Goal: Task Accomplishment & Management: Manage account settings

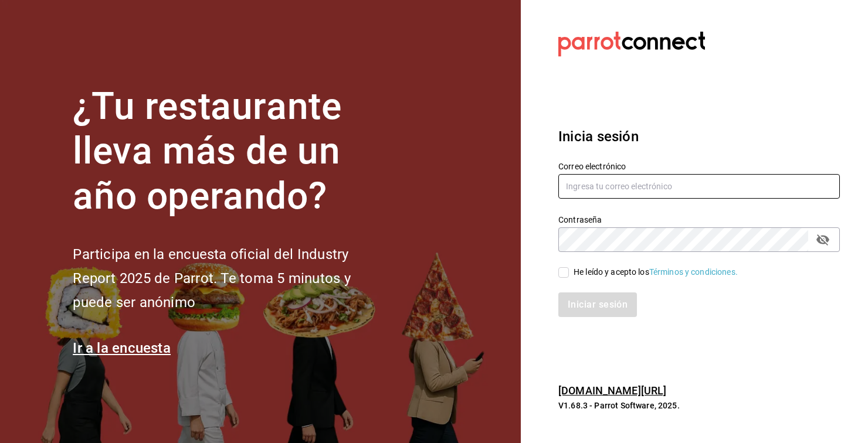
click at [579, 199] on input "text" at bounding box center [699, 186] width 282 height 25
type input "[EMAIL_ADDRESS][DOMAIN_NAME]"
click at [567, 278] on input "He leído y acepto los Términos y condiciones." at bounding box center [563, 272] width 11 height 11
checkbox input "true"
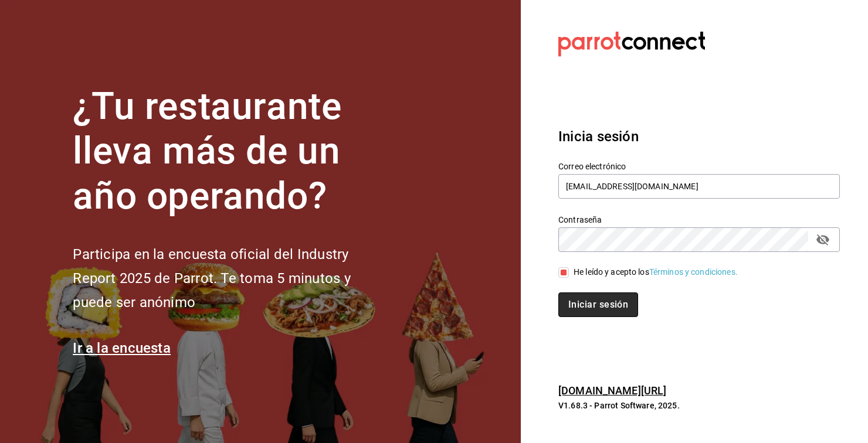
click at [582, 317] on button "Iniciar sesión" at bounding box center [598, 305] width 80 height 25
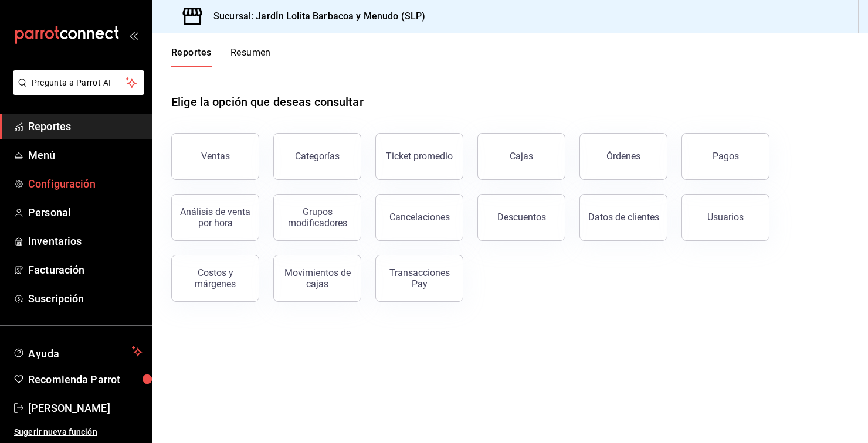
click at [56, 195] on link "Configuración" at bounding box center [76, 183] width 152 height 25
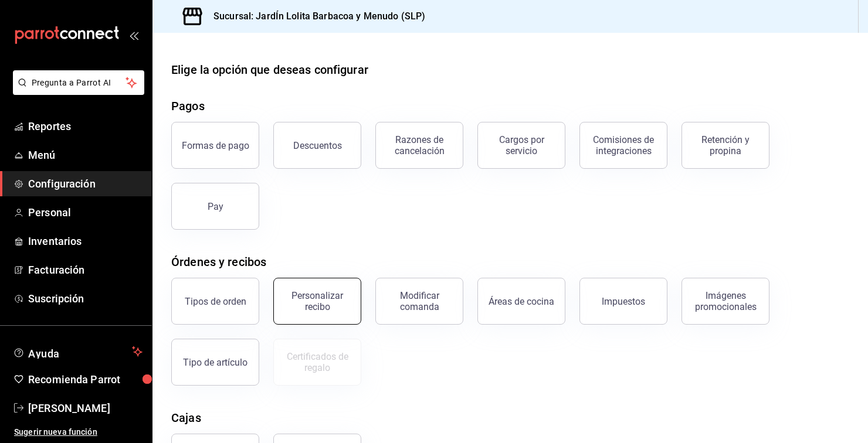
click at [326, 296] on div "Personalizar recibo" at bounding box center [317, 301] width 73 height 22
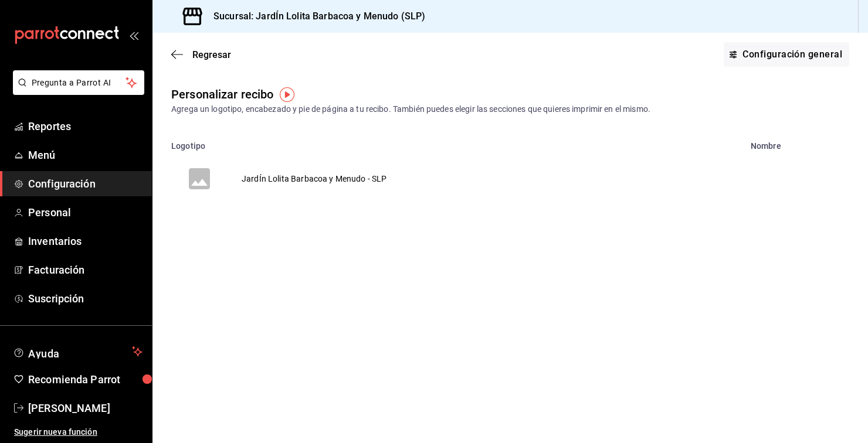
click at [361, 174] on td "JardÍn Lolita Barbacoa y Menudo - SLP" at bounding box center [315, 179] width 174 height 56
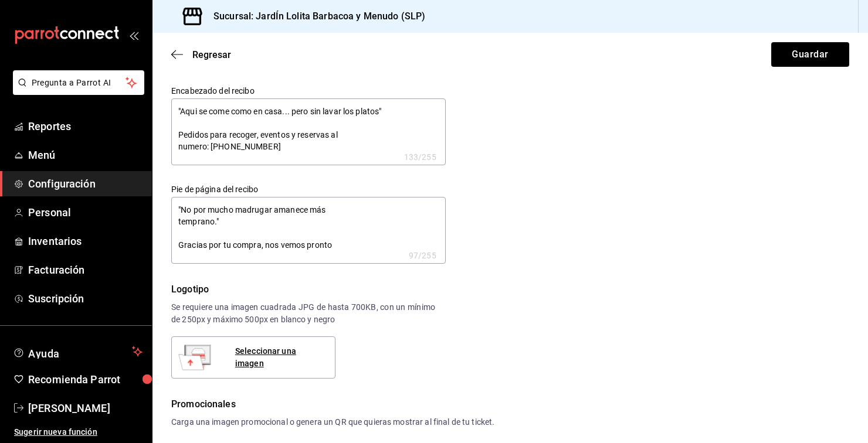
type textarea "x"
click at [206, 222] on textarea ""No por mucho madrugar amanece más temprano." Gracias por tu compra, nos vemos …" at bounding box center [308, 230] width 274 height 67
type textarea "x"
type textarea ""No por mucho madrugar amanece más tempran." Gracias por tu compra, nos vemos p…"
type textarea "x"
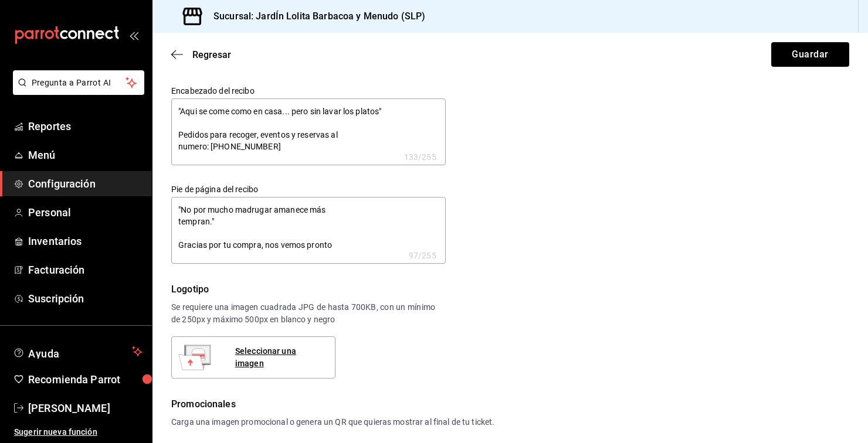
type textarea "x"
type textarea ""No por mucho madrugar amanece más tempra." Gracias por tu compra, nos vemos pr…"
type textarea "x"
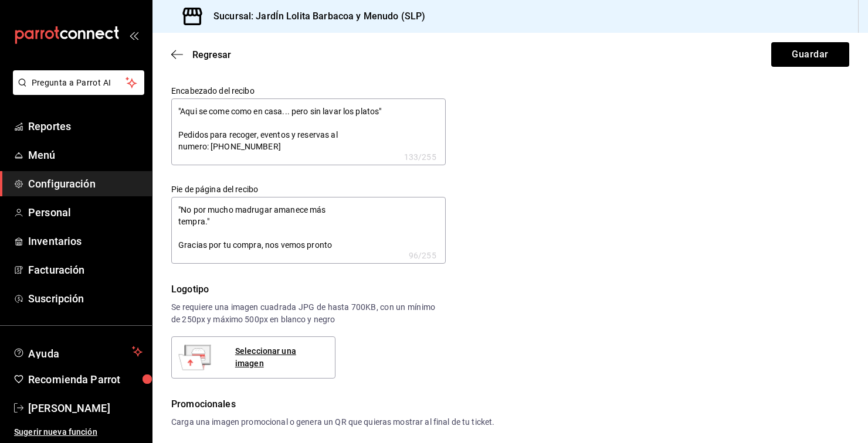
type textarea "x"
type textarea ""No por mucho madrugar amanece más tempr." Gracias por tu compra, nos vemos pro…"
type textarea "x"
type textarea ""No por mucho madrugar amanece más temp." Gracias por tu compra, nos vemos pron…"
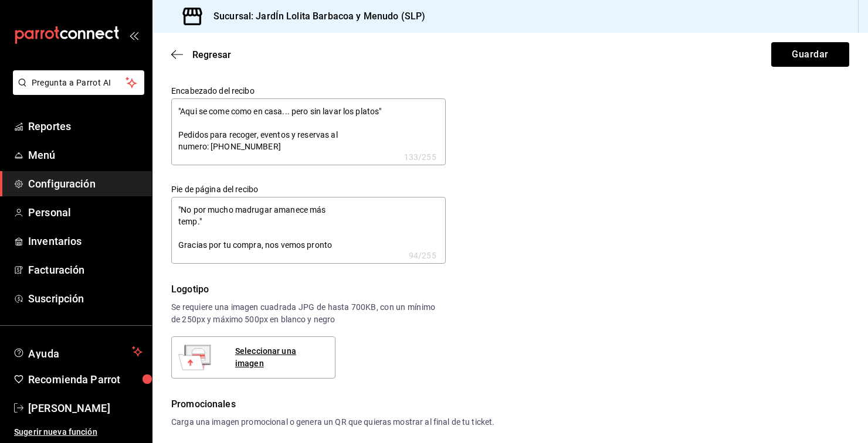
type textarea "x"
type textarea ""No por mucho madrugar amanece más tem." Gracias por tu compra, nos vemos pronto"
type textarea "x"
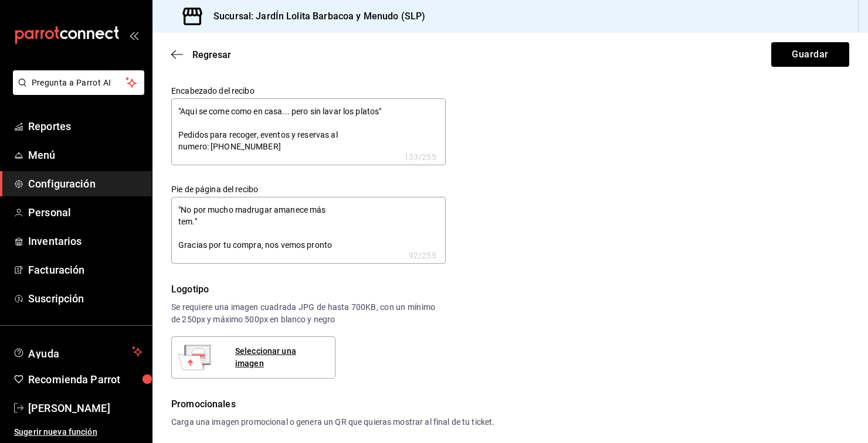
type textarea ""No por mucho madrugar amanece más te." Gracias por tu compra, nos vemos pronto"
type textarea "x"
type textarea ""No por mucho madrugar amanece más t." Gracias por tu compra, nos vemos pronto"
type textarea "x"
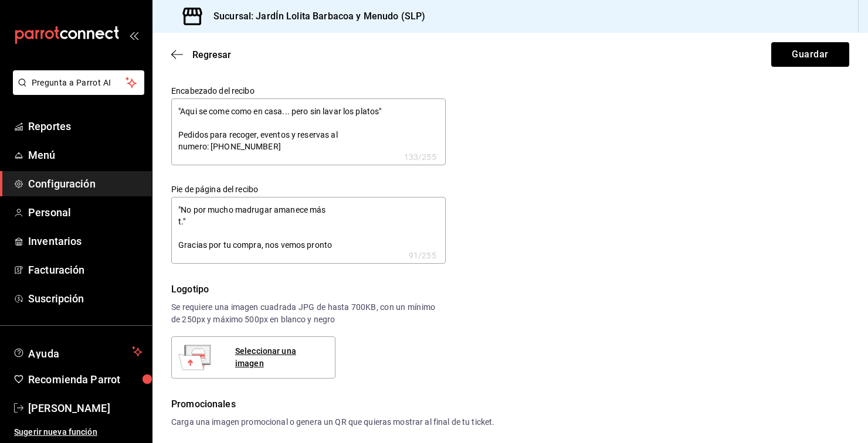
type textarea "x"
type textarea ""No por mucho madrugar amanece más ." Gracias por tu compra, nos vemos pronto"
type textarea "x"
type textarea ""No por mucho madrugar amanece más." Gracias por tu compra, nos vemos pronto"
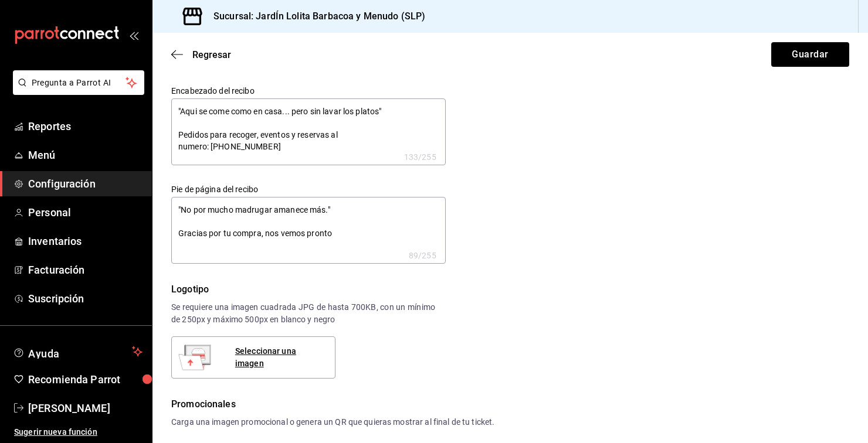
type textarea "x"
type textarea ""No por mucho madrugar amanece má." Gracias por tu compra, nos vemos pronto"
type textarea "x"
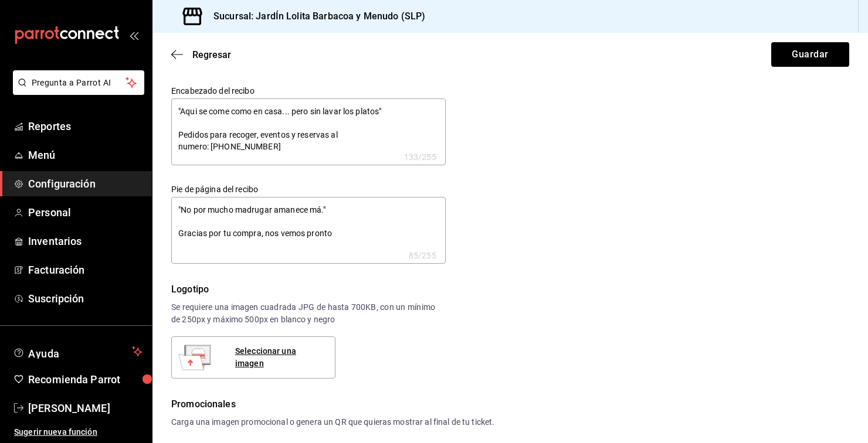
type textarea ""No por mucho madrugar amanece m." Gracias por tu compra, nos vemos pronto"
type textarea "x"
type textarea ""No por mucho madrugar amanece ." Gracias por tu compra, nos vemos pronto"
type textarea "x"
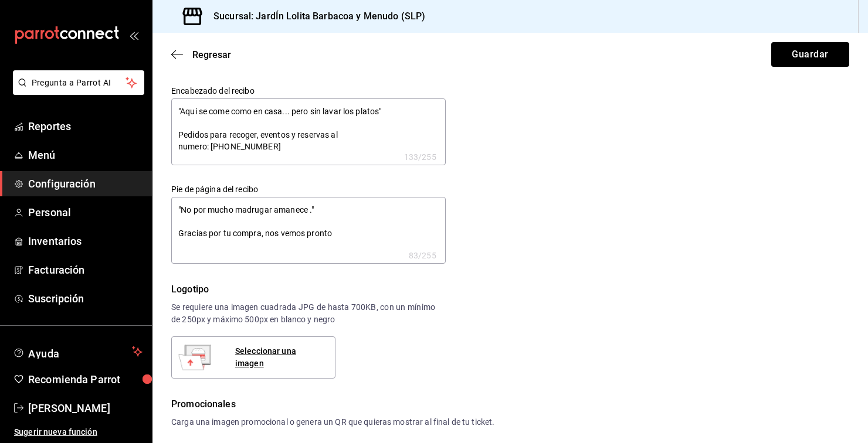
type textarea "x"
type textarea ""No por mucho madrugar amanece." Gracias por tu compra, nos vemos pronto"
type textarea "x"
type textarea ""No por mucho madrugar amanec." Gracias por tu compra, nos vemos pronto"
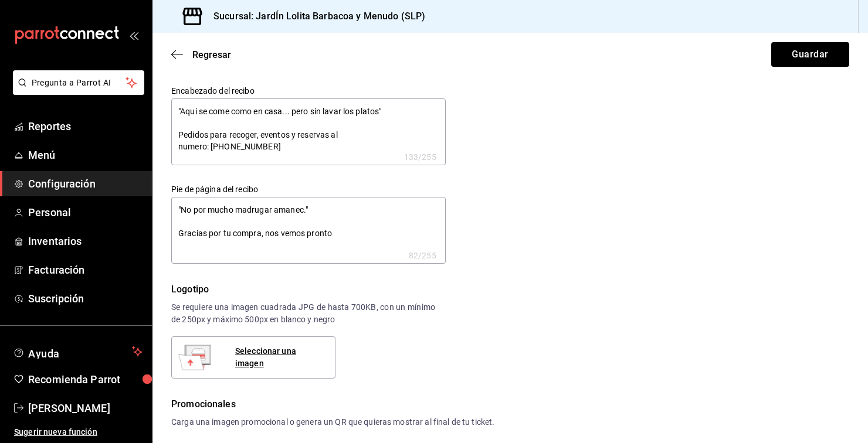
type textarea "x"
type textarea ""No por mucho madrugar amane." Gracias por tu compra, nos vemos pronto"
type textarea "x"
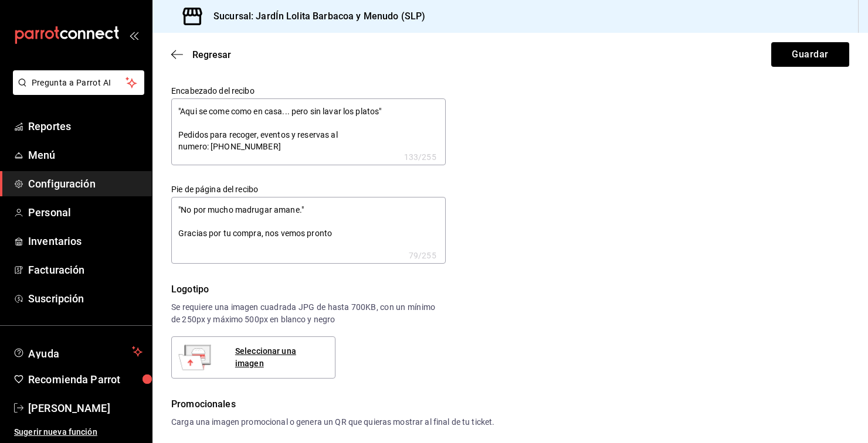
type textarea ""No por mucho madrugar aman." Gracias por tu compra, nos vemos pronto"
type textarea "x"
type textarea ""No por mucho madrugar ama." Gracias por tu compra, nos vemos pronto"
type textarea "x"
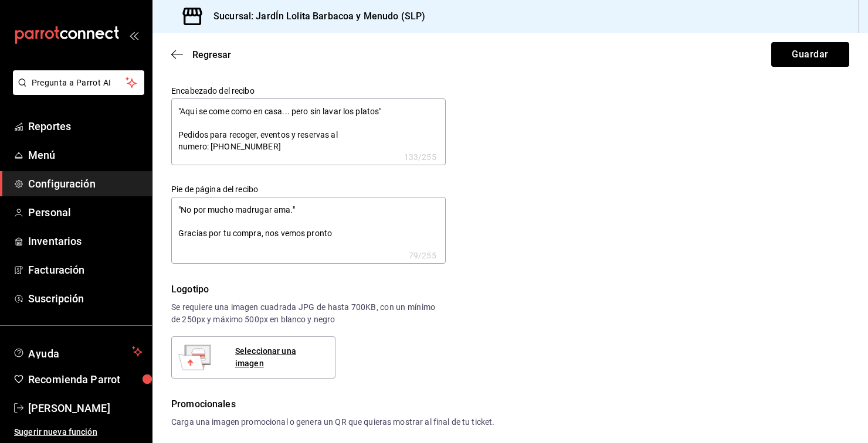
type textarea "x"
type textarea ""No por mucho madrugar am." Gracias por tu compra, nos vemos pronto"
type textarea "x"
type textarea ""No por mucho madrugar a." Gracias por tu compra, nos vemos pronto"
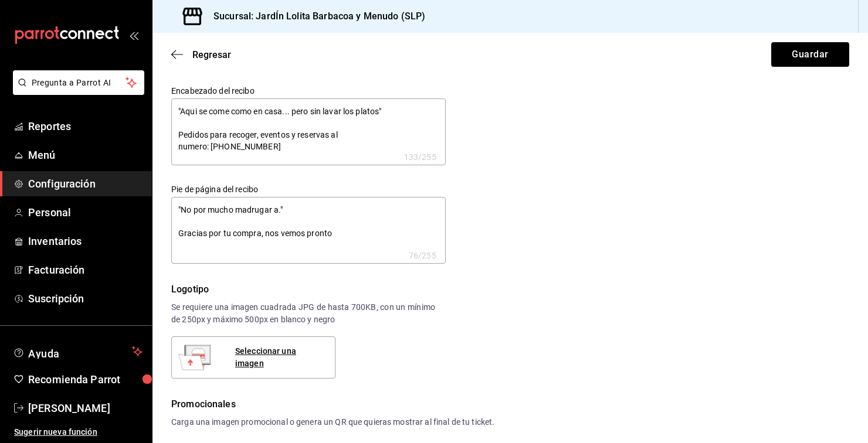
type textarea "x"
type textarea ""No por mucho madrugar ." Gracias por tu compra, nos vemos pronto"
type textarea "x"
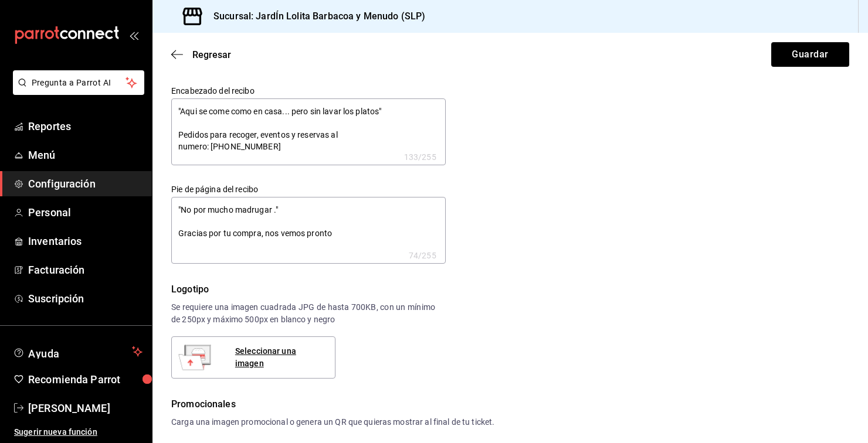
type textarea ""No por mucho madrugar." Gracias por tu compra, nos vemos pronto"
type textarea "x"
type textarea ""No por mucho madruga." Gracias por tu compra, nos vemos pronto"
type textarea "x"
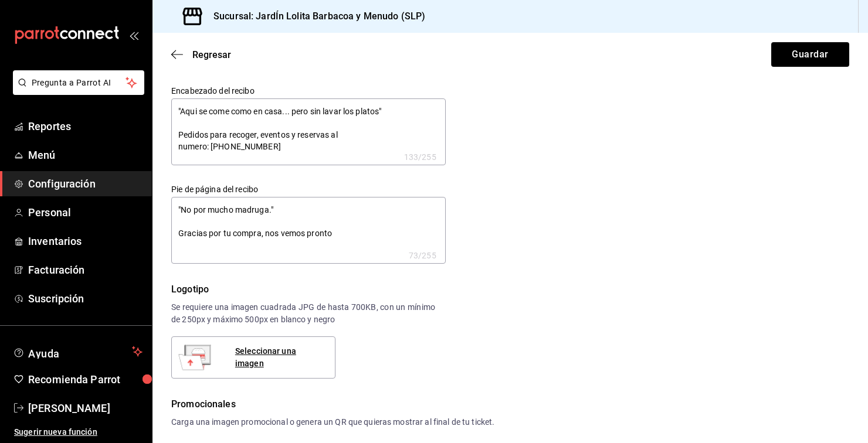
type textarea "x"
type textarea ""No por mucho madrug." Gracias por tu compra, nos vemos pronto"
type textarea "x"
type textarea ""No por mucho madru." Gracias por tu compra, nos vemos pronto"
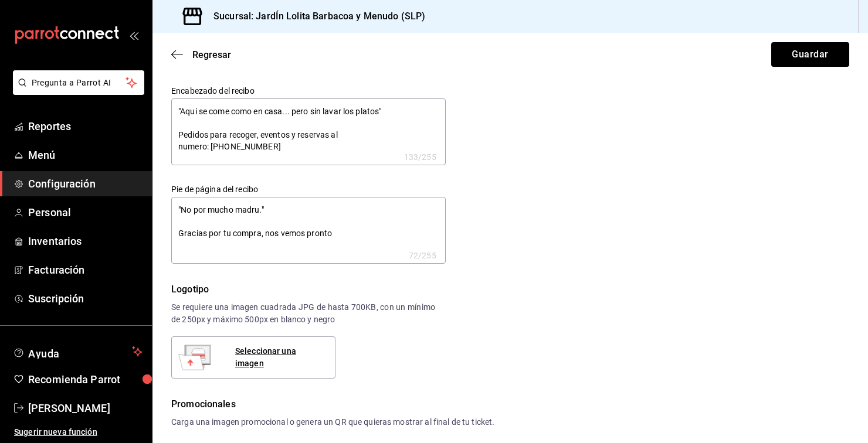
type textarea "x"
type textarea ""No por mucho madr." Gracias por tu compra, nos vemos pronto"
type textarea "x"
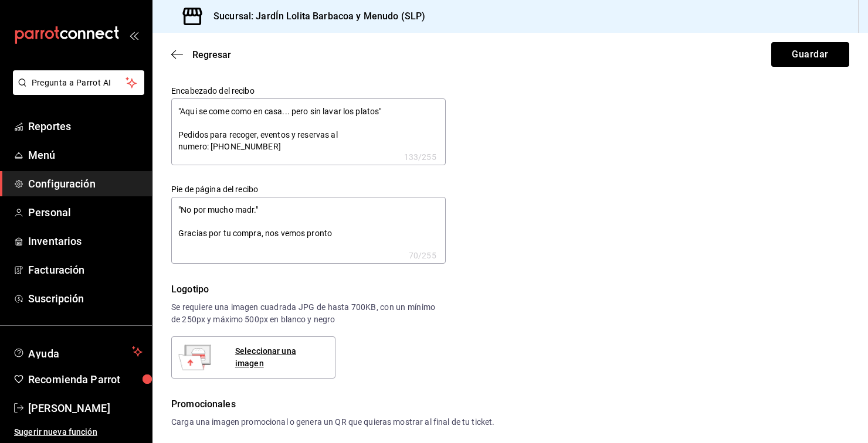
type textarea ""No por mucho mad." Gracias por tu compra, nos vemos pronto"
type textarea "x"
type textarea ""No por mucho ma." Gracias por tu compra, nos vemos pronto"
type textarea "x"
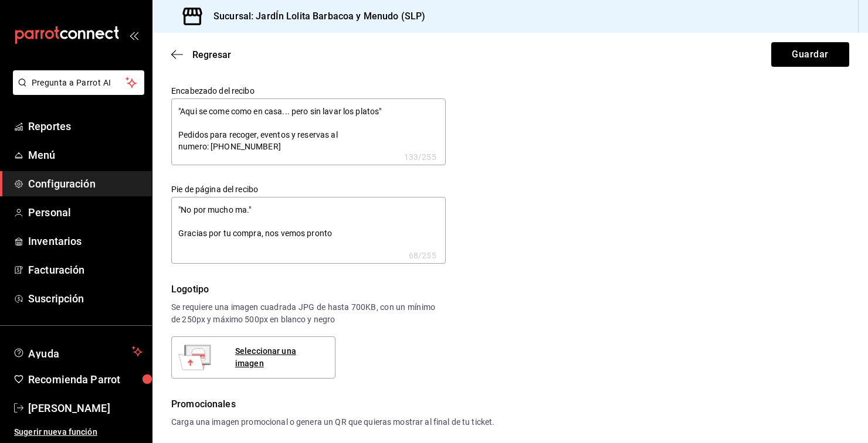
type textarea "x"
type textarea ""No por mucho m." Gracias por tu compra, nos vemos pronto"
type textarea "x"
type textarea ""No por mucho ." Gracias por tu compra, nos vemos pronto"
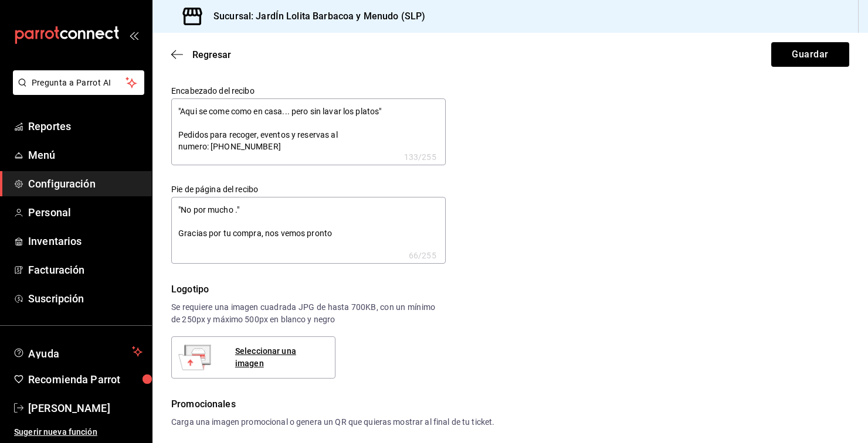
type textarea "x"
type textarea ""No por mucho." Gracias por tu compra, nos vemos pronto"
type textarea "x"
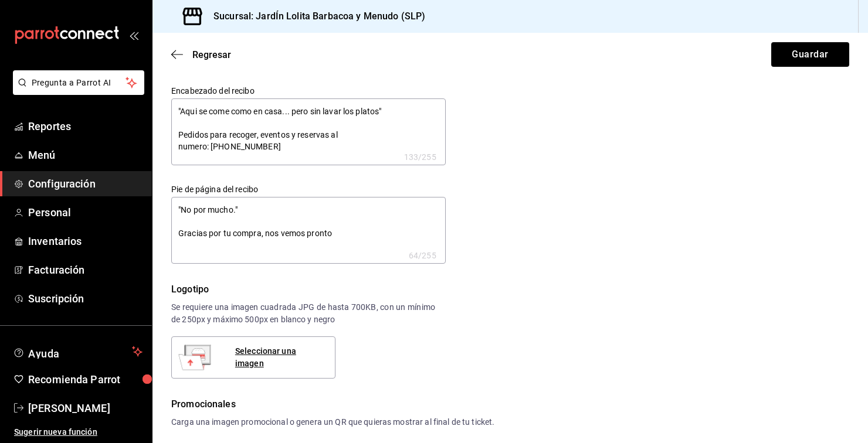
type textarea ""No por much." Gracias por tu compra, nos vemos pronto"
type textarea "x"
type textarea ""No por muc." Gracias por tu compra, nos vemos pronto"
type textarea "x"
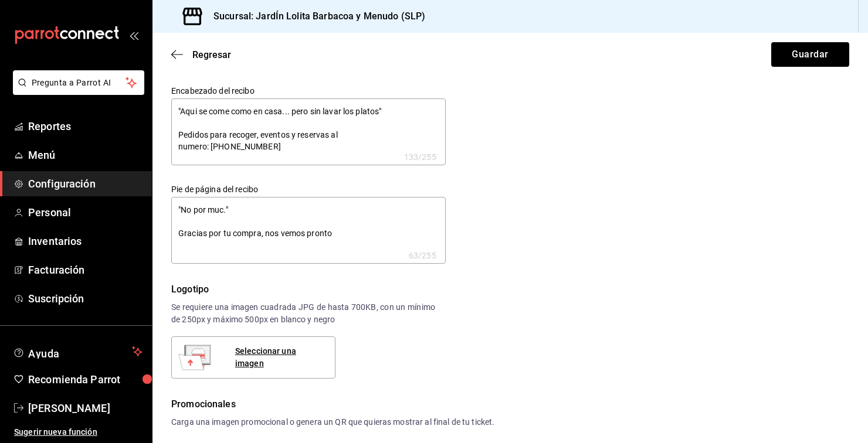
type textarea "x"
type textarea ""No por mu." Gracias por tu compra, nos vemos pronto"
type textarea "x"
type textarea ""No por m." Gracias por tu compra, nos vemos pronto"
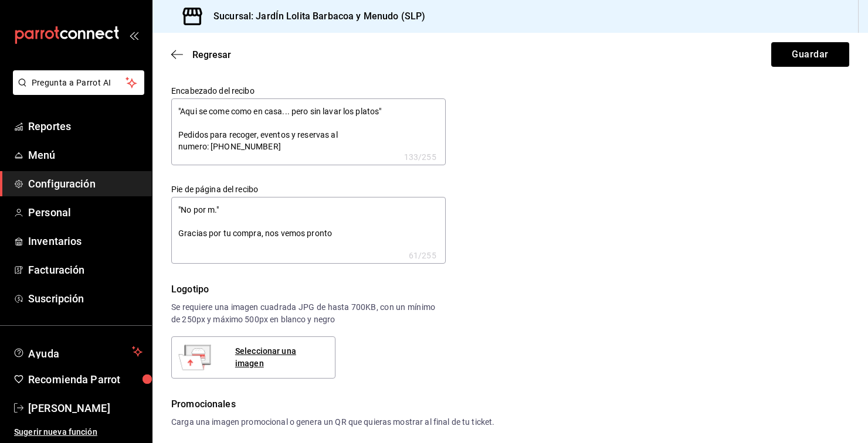
type textarea "x"
type textarea ""No por ." Gracias por tu compra, nos vemos pronto"
type textarea "x"
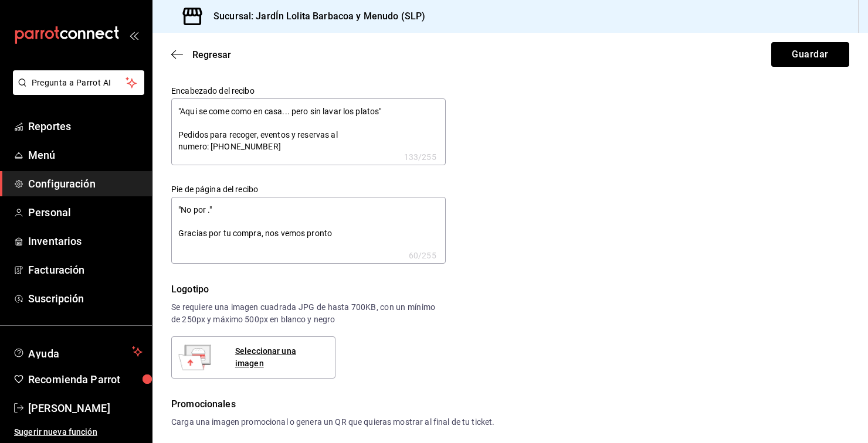
type textarea ""No por." Gracias por tu compra, nos vemos pronto"
type textarea "x"
type textarea ""No po." Gracias por tu compra, nos vemos pronto"
type textarea "x"
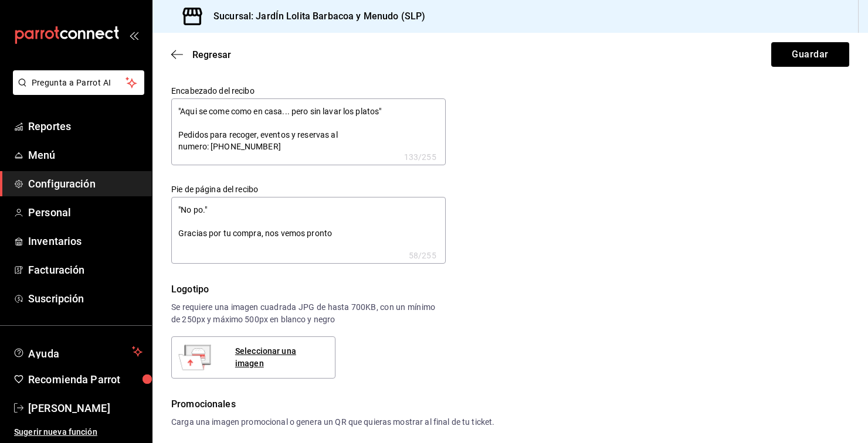
type textarea "x"
type textarea ""No p." Gracias por tu compra, nos vemos pronto"
type textarea "x"
type textarea ""No ." Gracias por tu compra, nos vemos pronto"
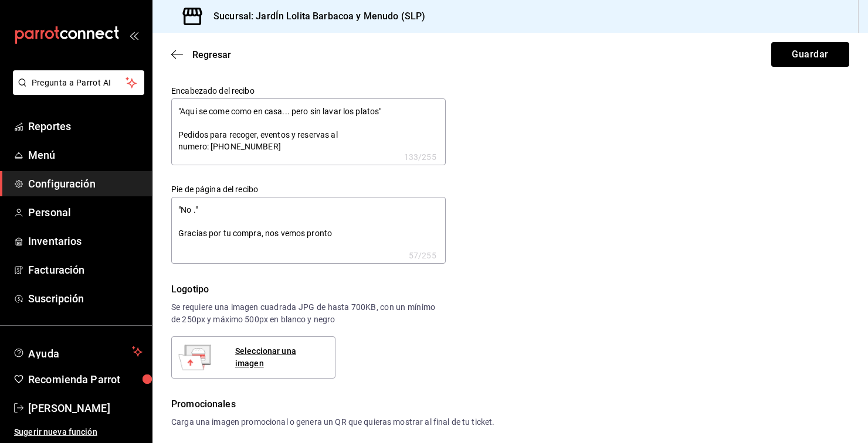
type textarea "x"
type textarea ""No." Gracias por tu compra, nos vemos pronto"
type textarea "x"
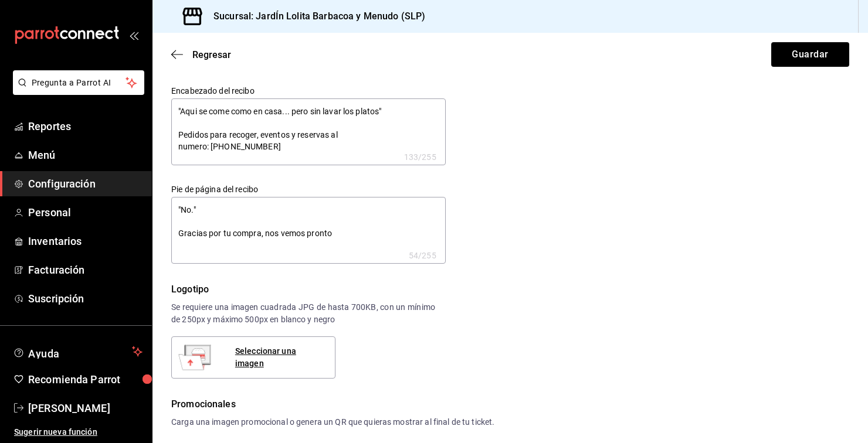
type textarea ""N." Gracias por tu compra, nos vemos pronto"
type textarea "x"
type textarea ""." Gracias por tu compra, nos vemos pronto"
type textarea "x"
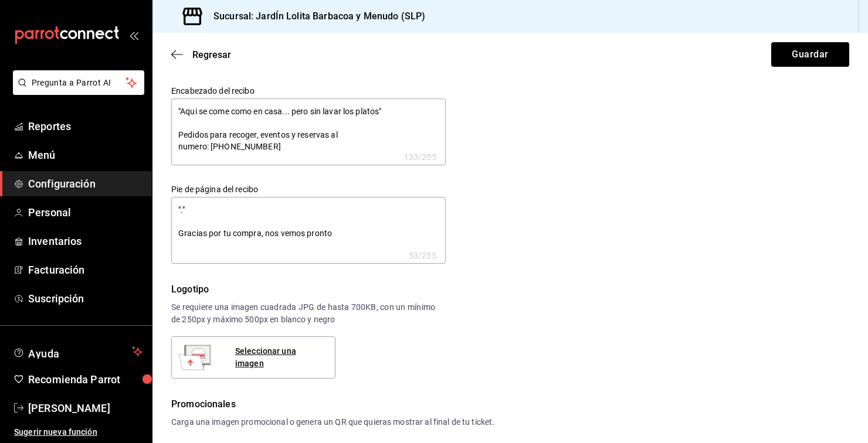
type textarea "x"
type textarea ""E." Gracias por tu compra, nos vemos pronto"
type textarea "x"
type textarea ""El." Gracias por tu compra, nos vemos pronto"
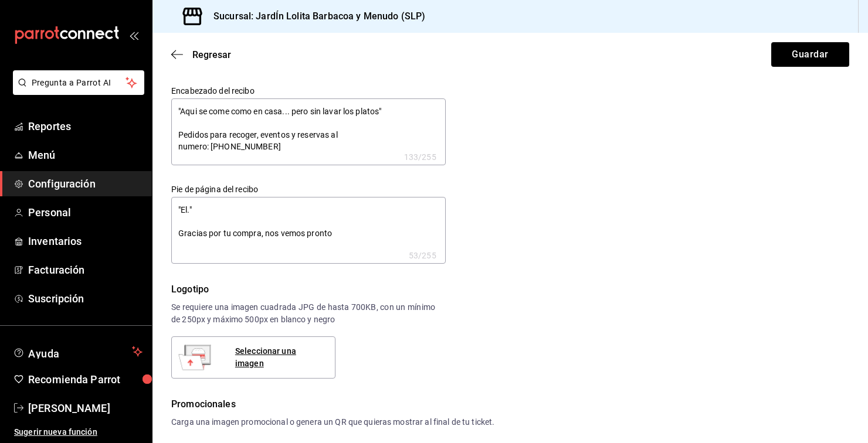
type textarea "x"
type textarea ""El ." Gracias por tu compra, nos vemos pronto"
type textarea "x"
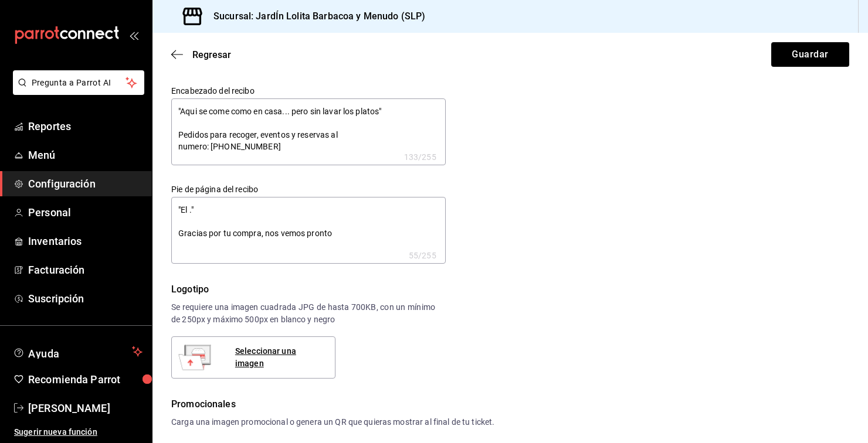
type textarea ""El m." Gracias por tu compra, nos vemos pronto"
type textarea "x"
type textarea ""El mi." Gracias por tu compra, nos vemos pronto"
type textarea "x"
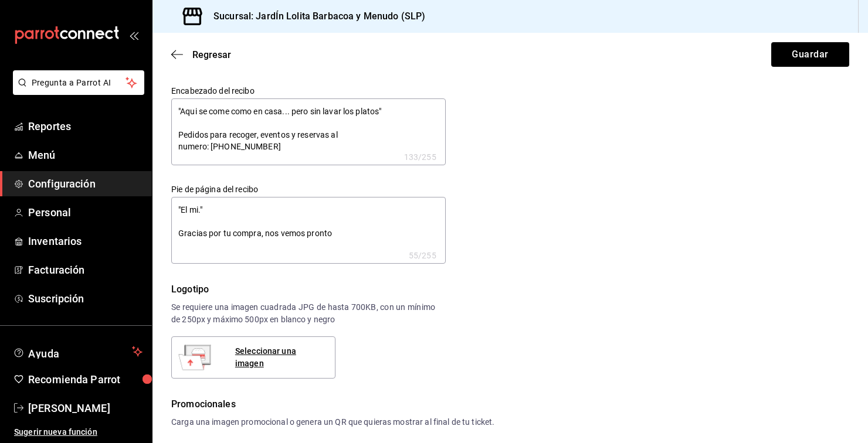
type textarea "x"
type textarea ""El mie." Gracias por tu compra, nos vemos pronto"
type textarea "x"
type textarea ""El mied." Gracias por tu compra, nos vemos pronto"
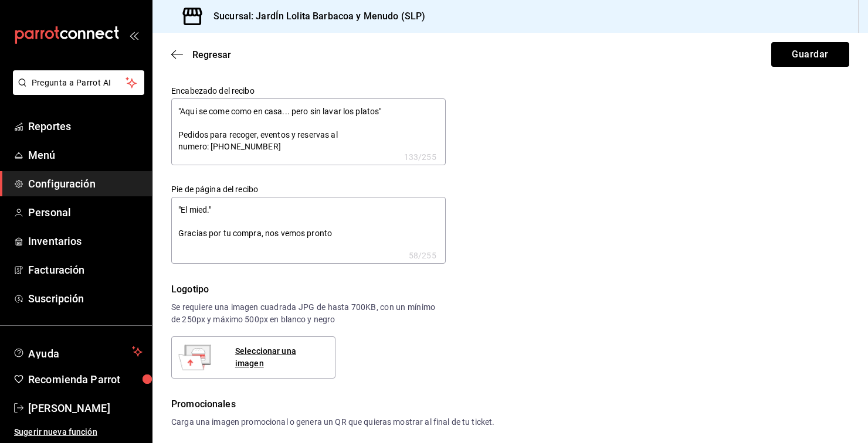
type textarea "x"
type textarea ""El miedo." Gracias por tu compra, nos vemos pronto"
type textarea "x"
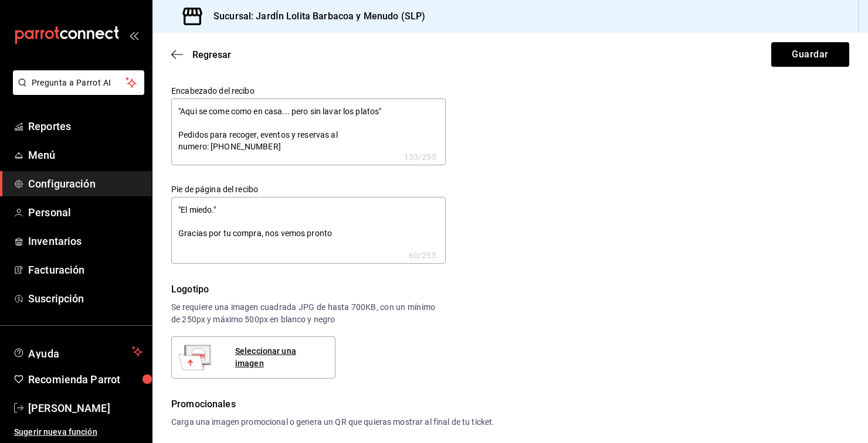
type textarea ""El miedo ." Gracias por tu compra, nos vemos pronto"
type textarea "x"
type textarea ""El miedo q." Gracias por tu compra, nos vemos pronto"
type textarea "x"
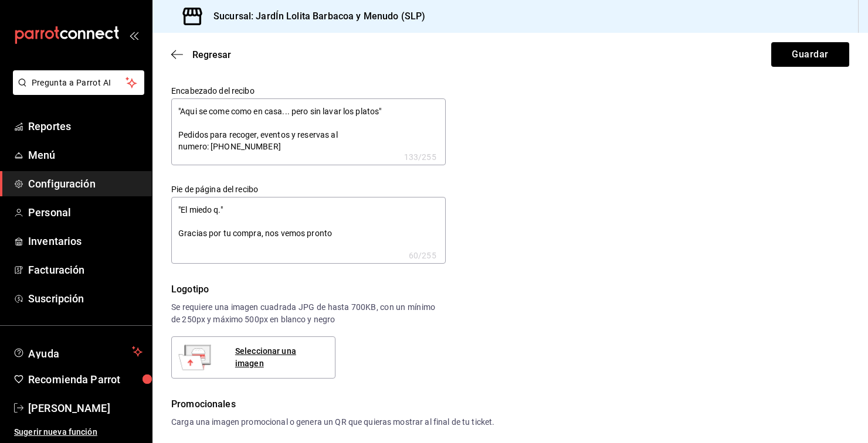
type textarea "x"
type textarea ""El miedo qu." Gracias por tu compra, nos vemos pronto"
type textarea "x"
type textarea ""El miedo que." Gracias por tu compra, nos vemos pronto"
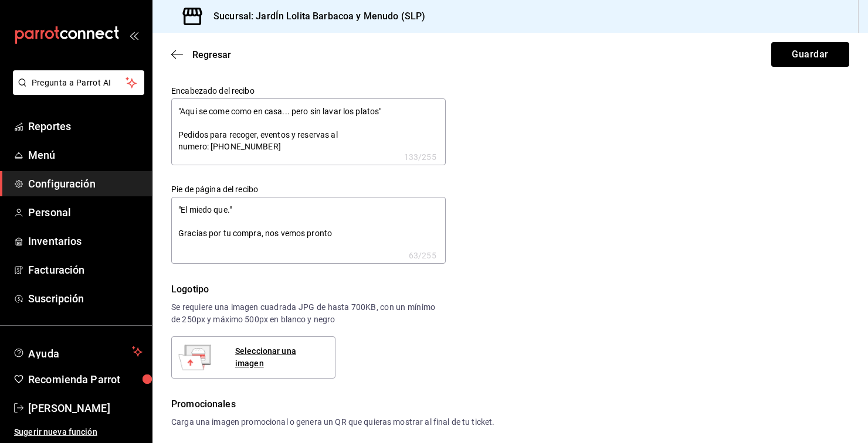
type textarea "x"
type textarea ""El miedo que ." Gracias por tu compra, nos vemos pronto"
type textarea "x"
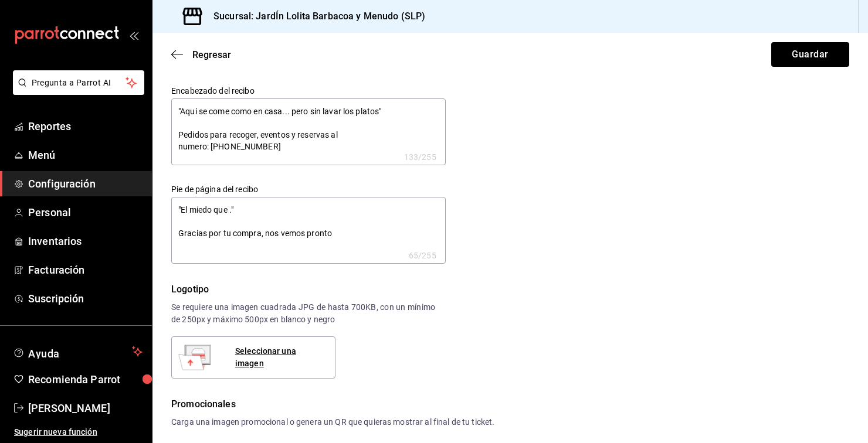
type textarea ""El miedo que s." Gracias por tu compra, nos vemos pronto"
type textarea "x"
type textarea ""El miedo que si." Gracias por tu compra, nos vemos pronto"
type textarea "x"
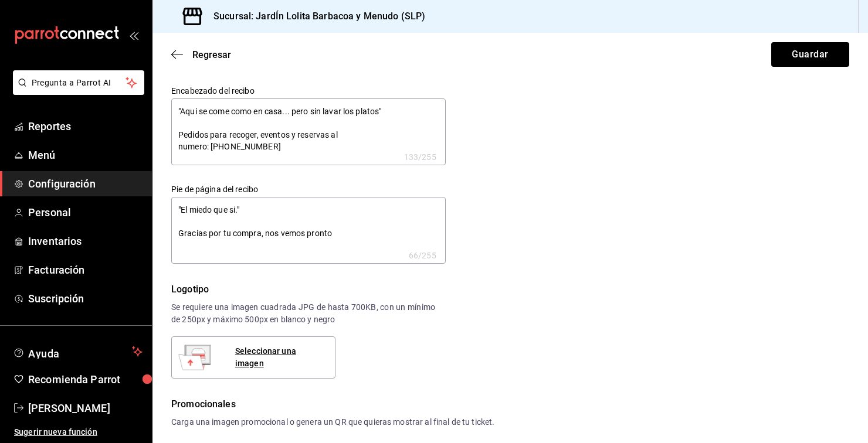
type textarea "x"
type textarea ""El miedo que sie." Gracias por tu compra, nos vemos pronto"
type textarea "x"
type textarea ""El miedo que sie." Gracias por tu compra, nos vemos pronto"
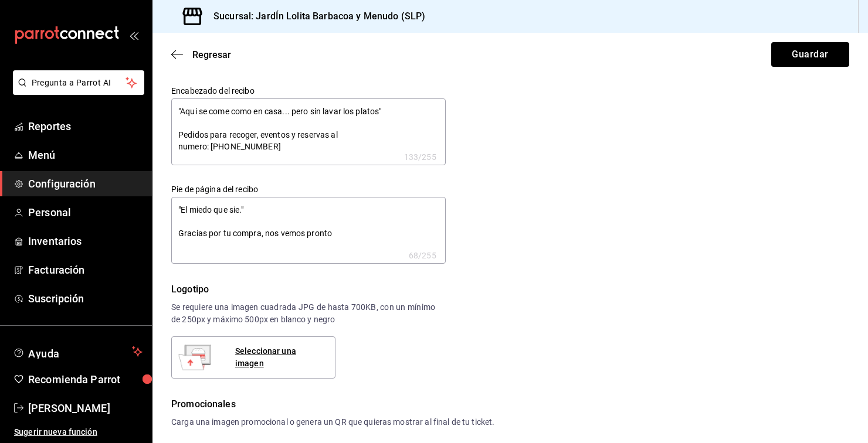
type textarea "x"
type textarea ""El miedo que sien." Gracias por tu compra, nos vemos pronto"
type textarea "x"
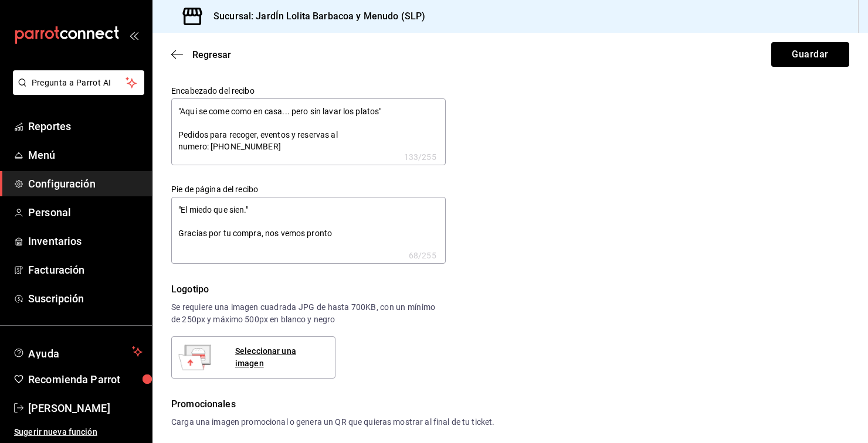
type textarea "x"
type textarea ""El miedo que sient." Gracias por tu compra, nos vemos pronto"
type textarea "x"
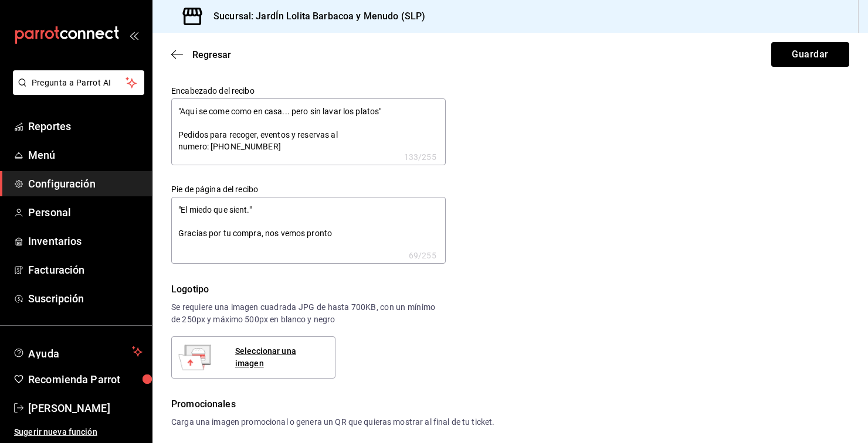
type textarea "x"
type textarea ""El miedo que siente." Gracias por tu compra, nos vemos pronto"
type textarea "x"
type textarea ""El miedo que sientes." Gracias por tu compra, nos vemos pronto"
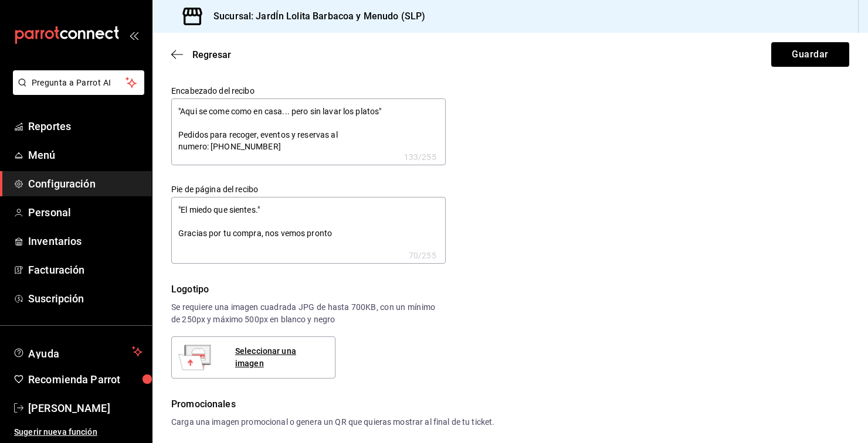
type textarea "x"
type textarea ""El miedo que sientes ." Gracias por tu compra, nos vemos pronto"
type textarea "x"
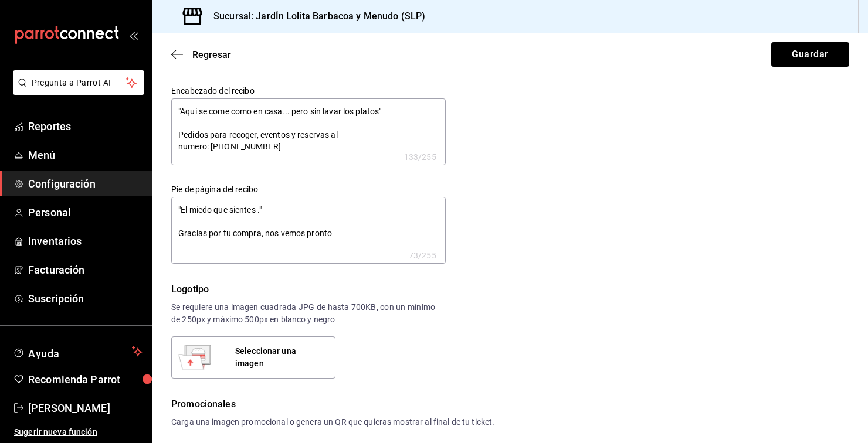
type textarea ""El miedo que sientes e." Gracias por tu compra, nos vemos pronto"
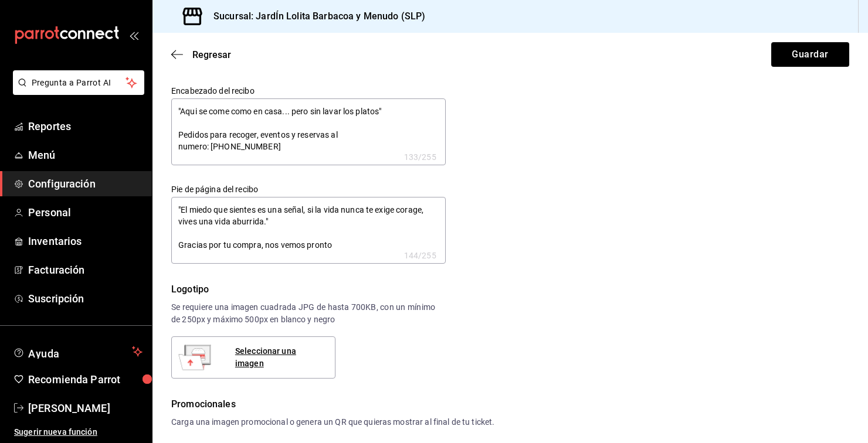
click at [343, 243] on textarea ""El miedo que sientes es una señal, si la vida nunca te exige corage, vives una…" at bounding box center [308, 230] width 274 height 67
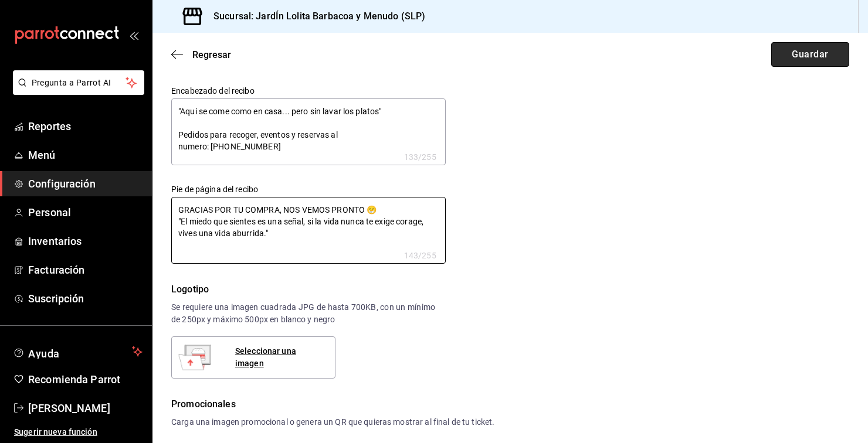
click at [822, 53] on button "Guardar" at bounding box center [810, 54] width 78 height 25
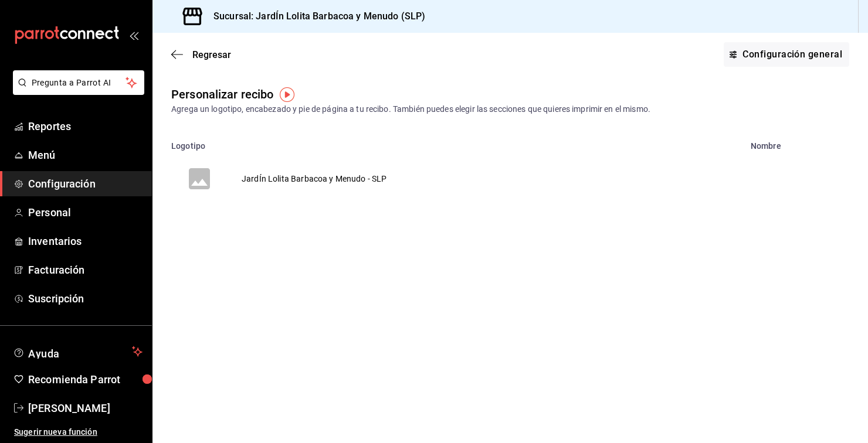
click at [679, 186] on tr "JardÍn Lolita Barbacoa y Menudo - SLP" at bounding box center [510, 179] width 716 height 56
click at [401, 164] on button "JardÍn Lolita Barbacoa y Menudo - SLP" at bounding box center [285, 179] width 267 height 56
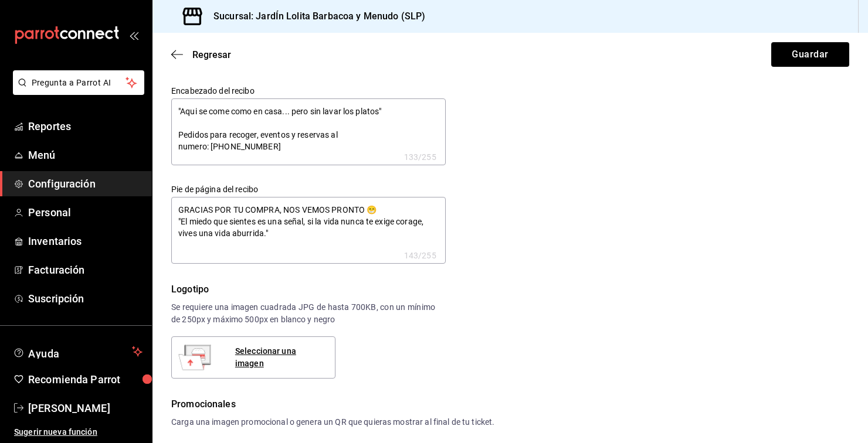
click at [396, 205] on textarea "GRACIAS POR TU COMPRA, NOS VEMOS PRONTO 😁 "El miedo que sientes es una señal, s…" at bounding box center [308, 230] width 274 height 67
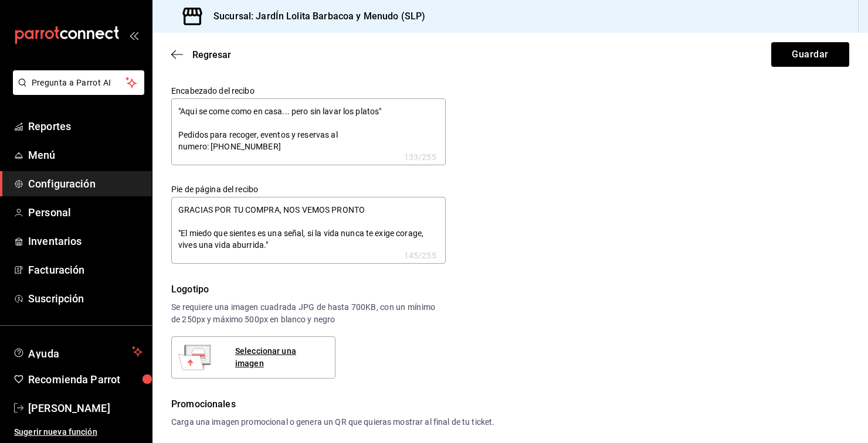
click at [350, 228] on textarea "GRACIAS POR TU COMPRA, NOS VEMOS PRONTO "El miedo que sientes es una señal, si …" at bounding box center [308, 230] width 274 height 67
click at [318, 243] on textarea "GRACIAS POR TU COMPRA, NOS VEMOS PRONTO "El miedo que sientes es una señal, si …" at bounding box center [308, 230] width 274 height 67
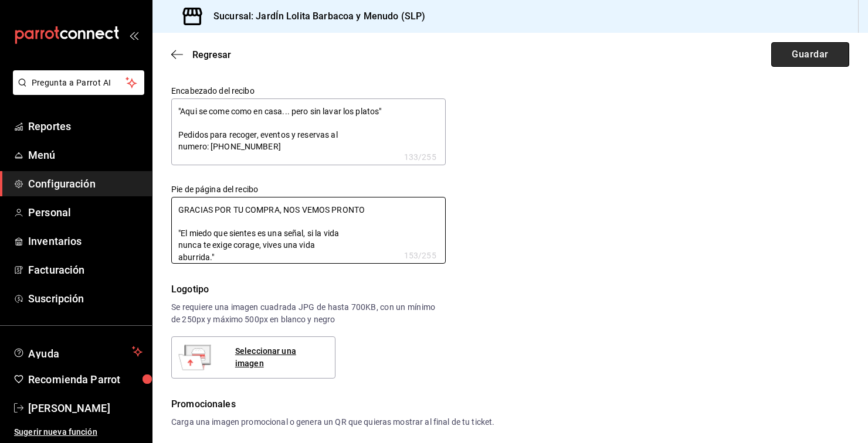
click at [834, 55] on button "Guardar" at bounding box center [810, 54] width 78 height 25
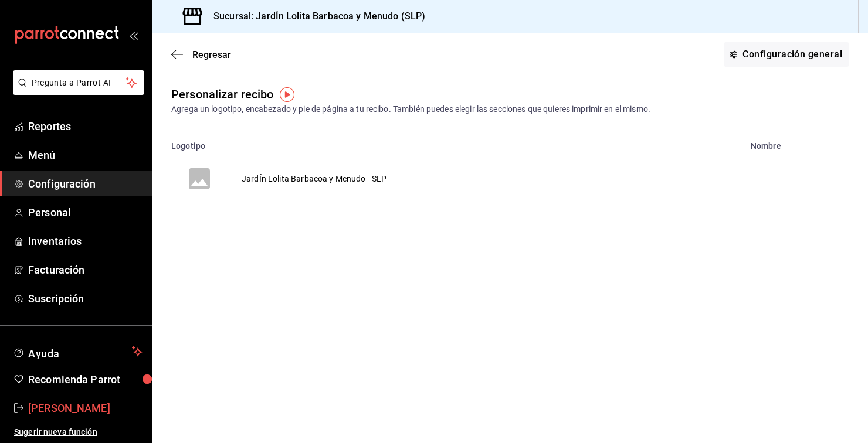
click at [78, 410] on span "[PERSON_NAME]" at bounding box center [85, 409] width 114 height 16
